Goal: Task Accomplishment & Management: Complete application form

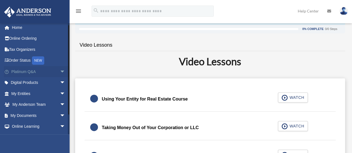
scroll to position [2, 0]
click at [60, 72] on span "arrow_drop_down" at bounding box center [65, 71] width 11 height 11
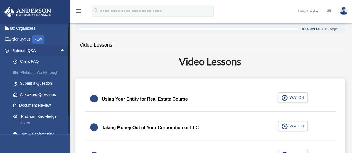
scroll to position [24, 0]
click at [40, 114] on link "Platinum Knowledge Room" at bounding box center [41, 120] width 66 height 18
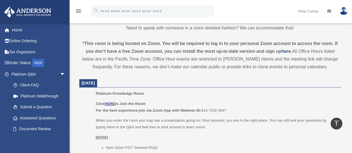
scroll to position [176, 0]
click at [114, 104] on u "HERE" at bounding box center [110, 104] width 10 height 4
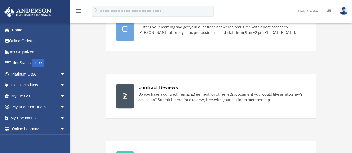
scroll to position [61, 0]
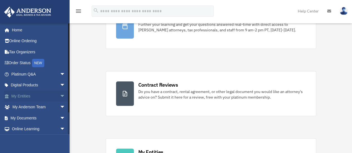
click at [60, 95] on span "arrow_drop_down" at bounding box center [65, 96] width 11 height 11
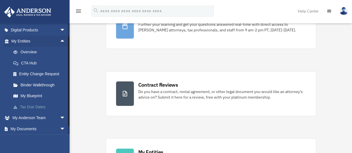
scroll to position [55, 0]
click at [33, 52] on link "Overview" at bounding box center [41, 52] width 66 height 11
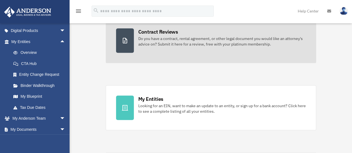
scroll to position [114, 0]
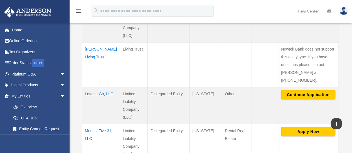
scroll to position [251, 0]
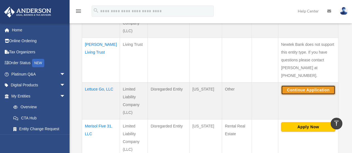
click at [315, 85] on button "Continue Application" at bounding box center [308, 89] width 54 height 9
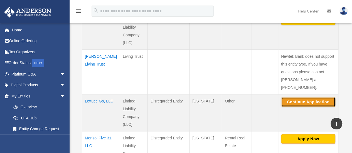
scroll to position [239, 0]
